Goal: Information Seeking & Learning: Learn about a topic

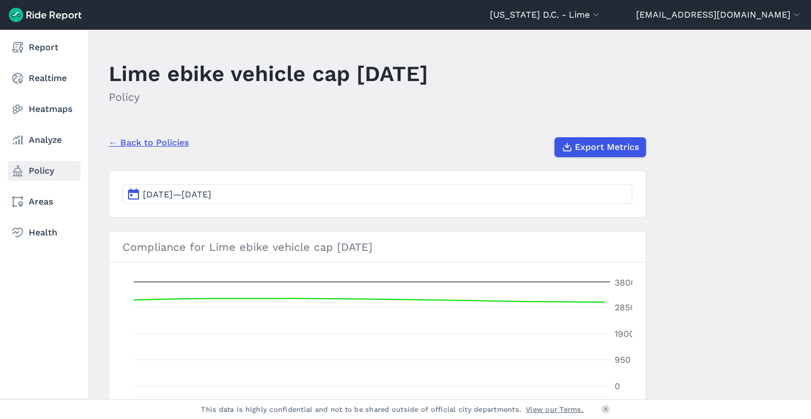
click at [34, 171] on link "Policy" at bounding box center [44, 171] width 73 height 20
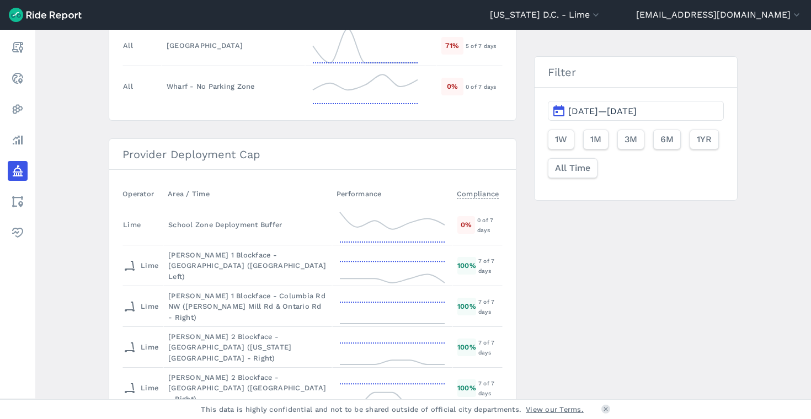
scroll to position [1277, 0]
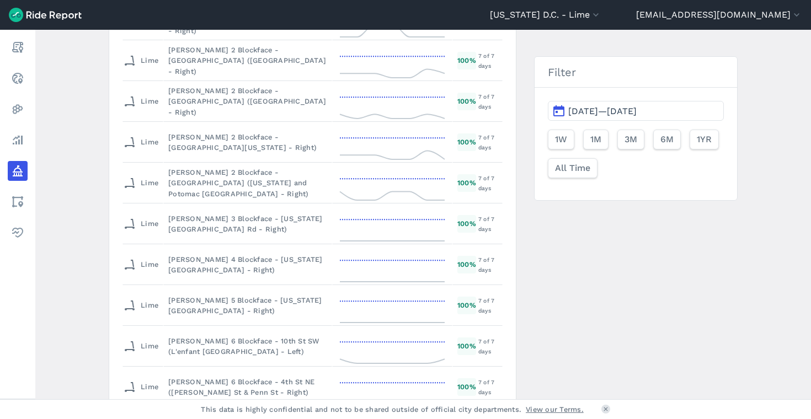
click at [607, 112] on span "[DATE]—[DATE]" at bounding box center [602, 111] width 68 height 10
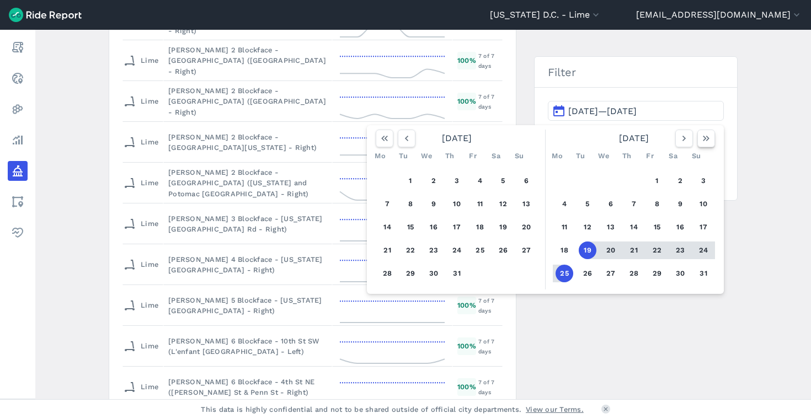
click at [703, 140] on use "button" at bounding box center [706, 139] width 7 height 6
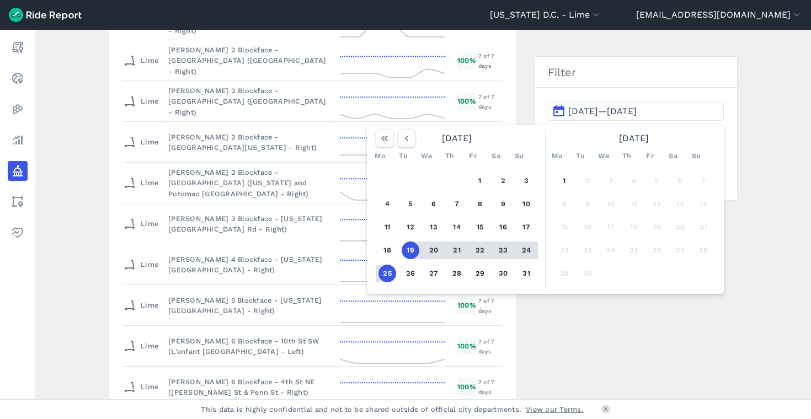
click at [386, 276] on button "25" at bounding box center [387, 274] width 18 height 18
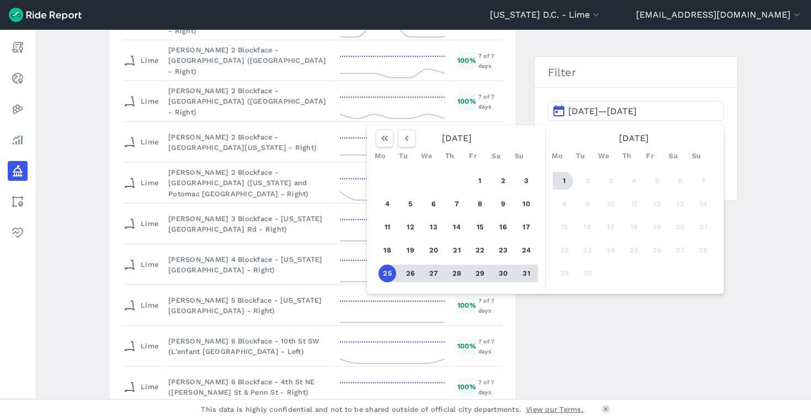
click at [561, 182] on button "1" at bounding box center [564, 181] width 18 height 18
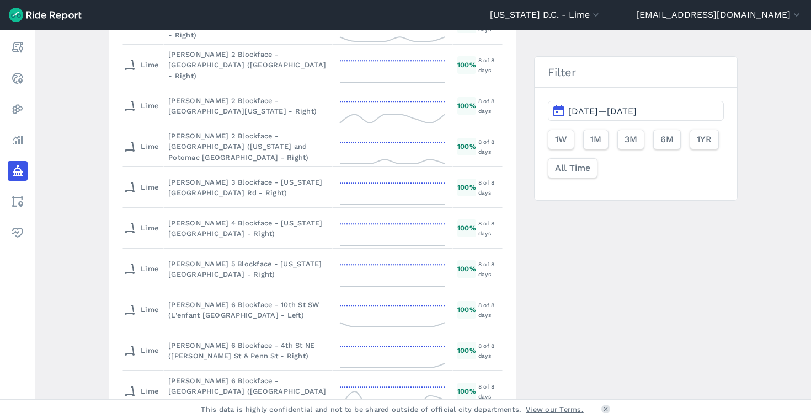
scroll to position [1853, 0]
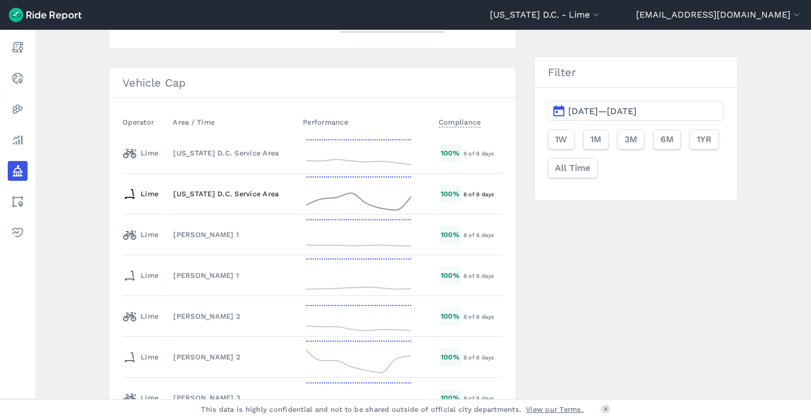
click at [198, 198] on div "[US_STATE] D.C. Service Area" at bounding box center [233, 194] width 120 height 10
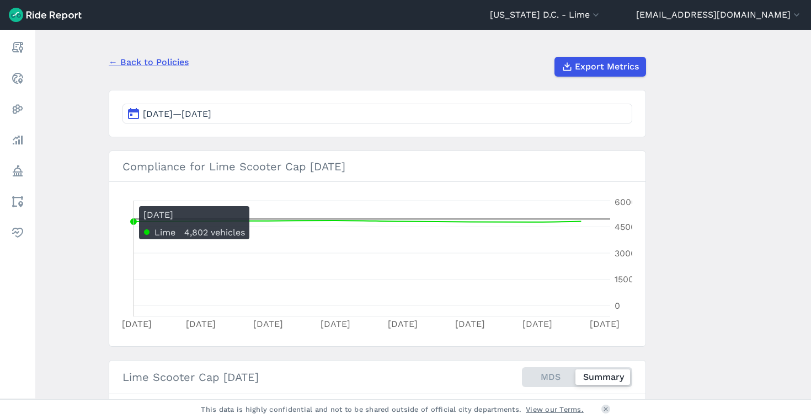
scroll to position [82, 0]
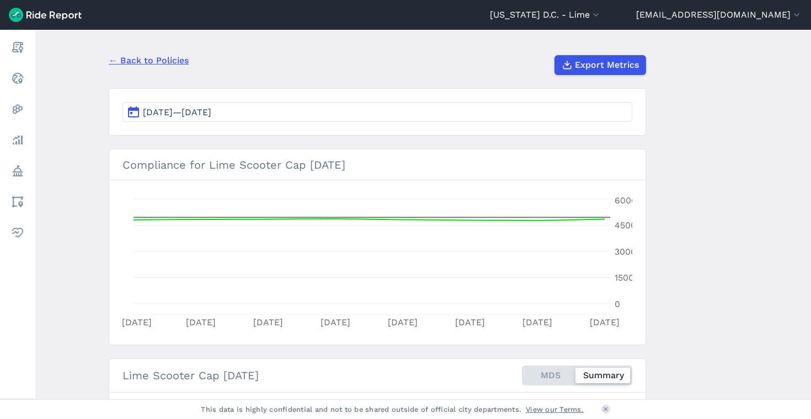
click at [149, 62] on link "← Back to Policies" at bounding box center [149, 60] width 80 height 13
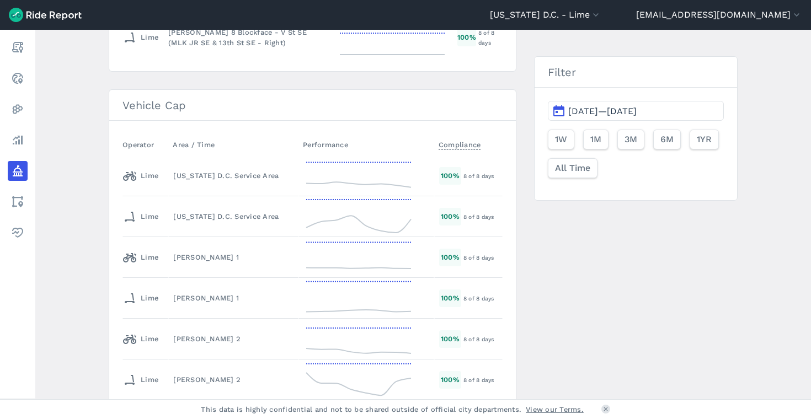
scroll to position [1741, 0]
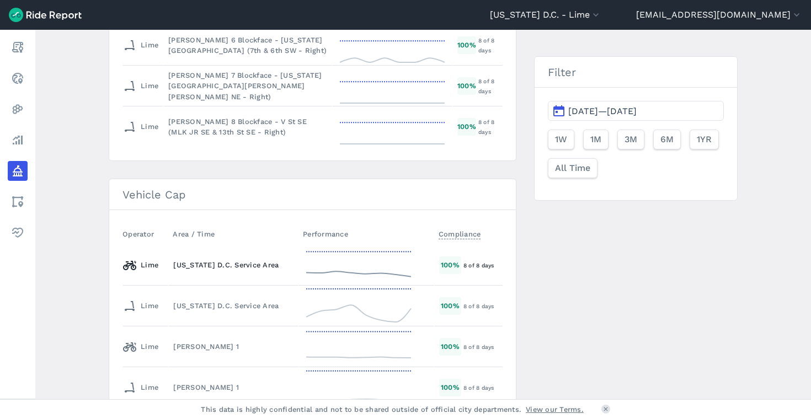
click at [219, 262] on div "[US_STATE] D.C. Service Area" at bounding box center [233, 265] width 120 height 10
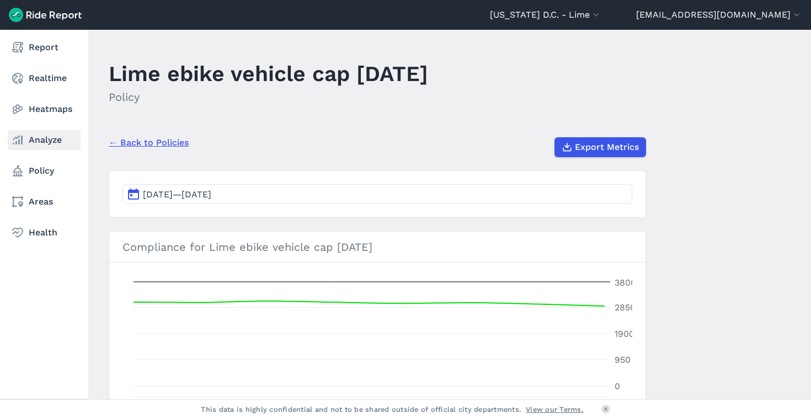
click at [47, 140] on link "Analyze" at bounding box center [44, 140] width 73 height 20
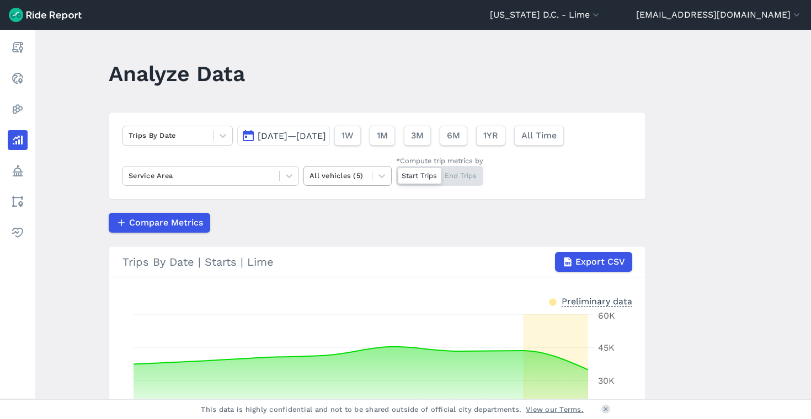
click at [338, 178] on div at bounding box center [337, 175] width 57 height 13
click at [345, 221] on div "E-Bikes" at bounding box center [347, 221] width 88 height 19
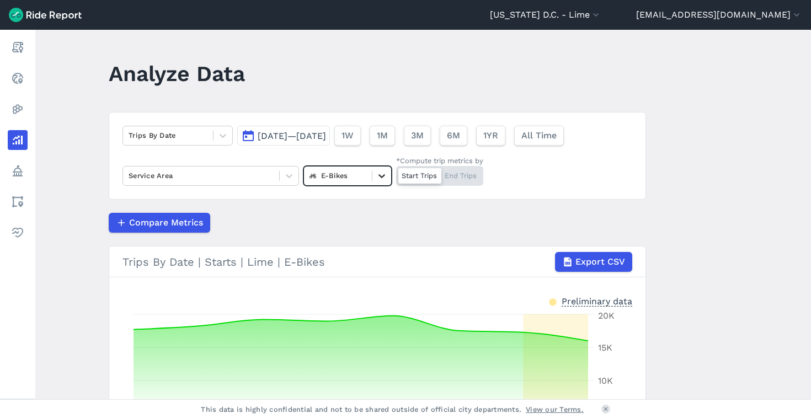
click at [376, 176] on icon at bounding box center [381, 175] width 11 height 11
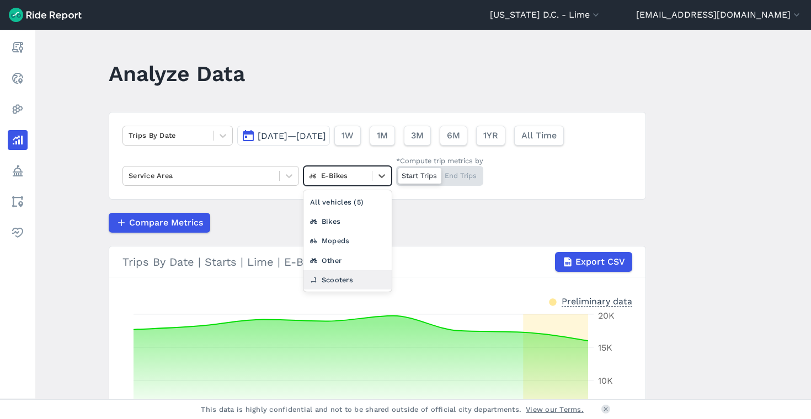
click at [355, 280] on div "Scooters" at bounding box center [347, 279] width 88 height 19
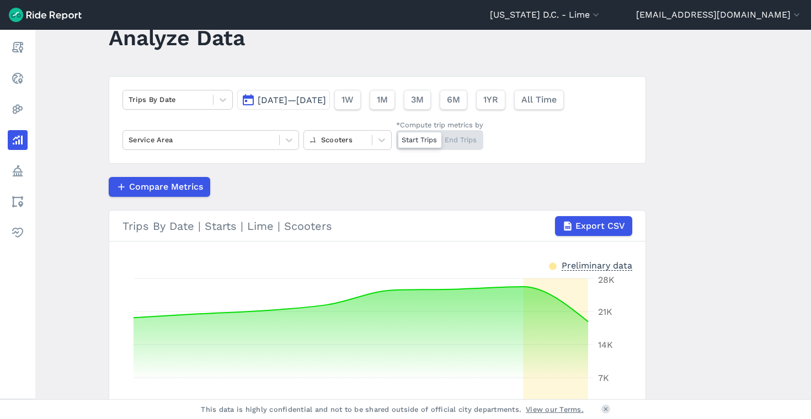
scroll to position [101, 0]
